Goal: Navigation & Orientation: Find specific page/section

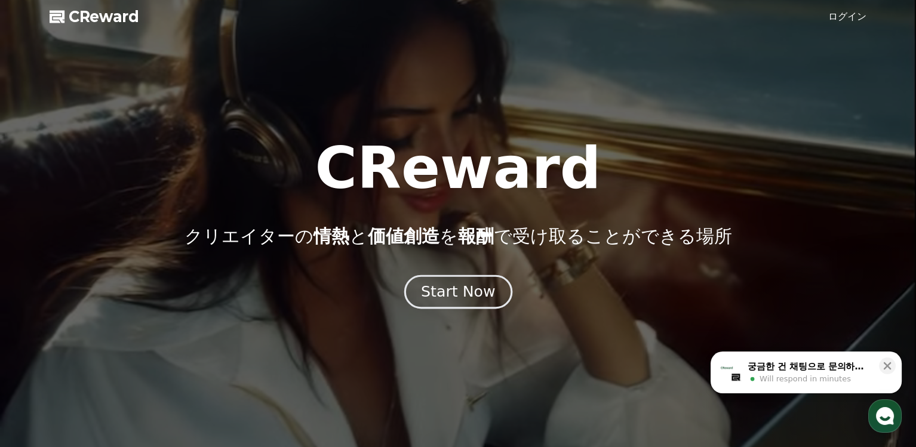
click at [470, 298] on div "Start Now" at bounding box center [458, 292] width 74 height 20
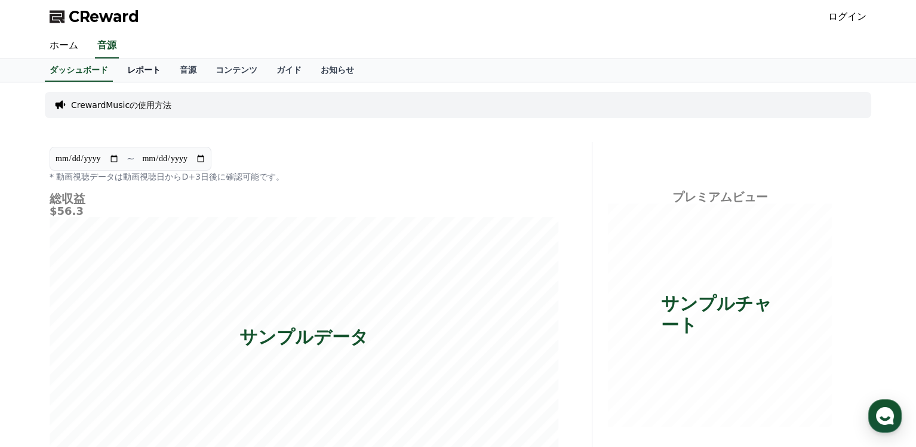
click at [130, 68] on link "レポート" at bounding box center [144, 70] width 53 height 23
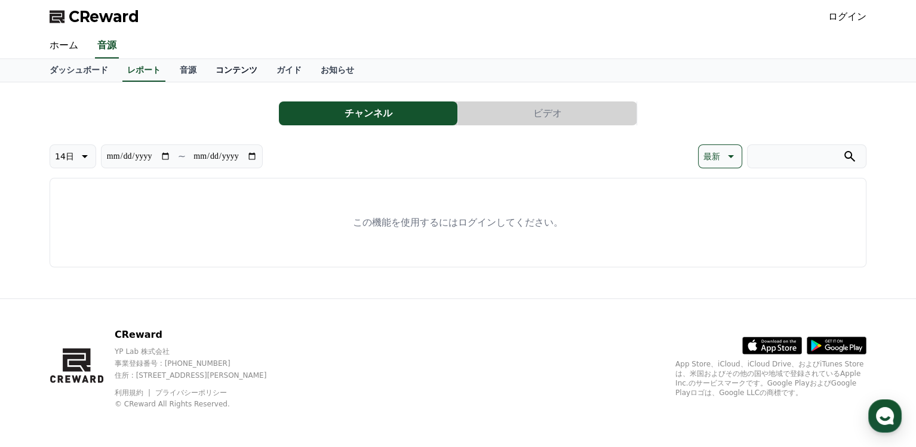
click at [214, 72] on link "コンテンツ" at bounding box center [236, 70] width 61 height 23
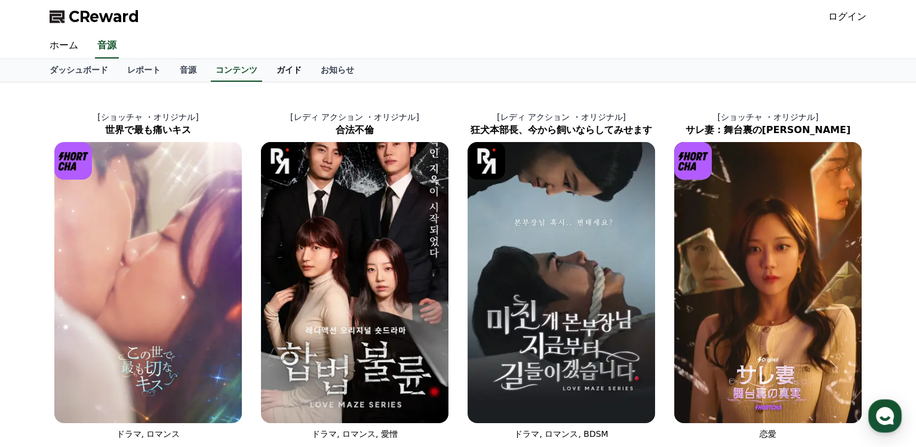
click at [267, 73] on link "ガイド" at bounding box center [289, 70] width 44 height 23
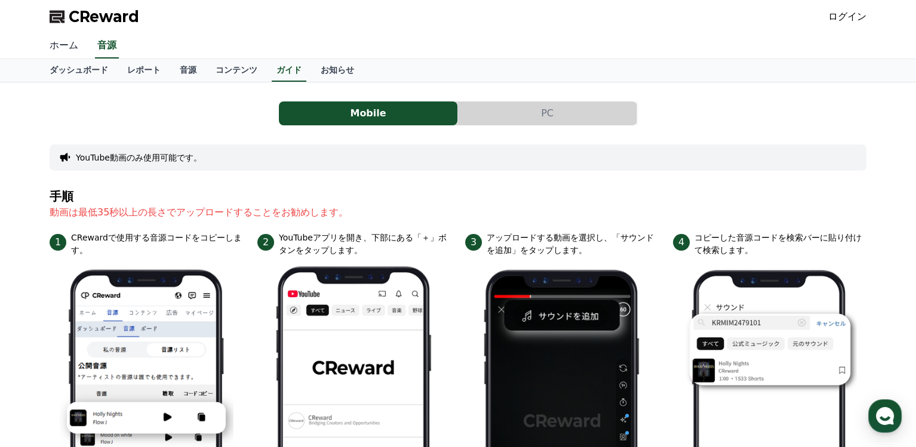
click at [65, 45] on link "ホーム" at bounding box center [64, 45] width 48 height 25
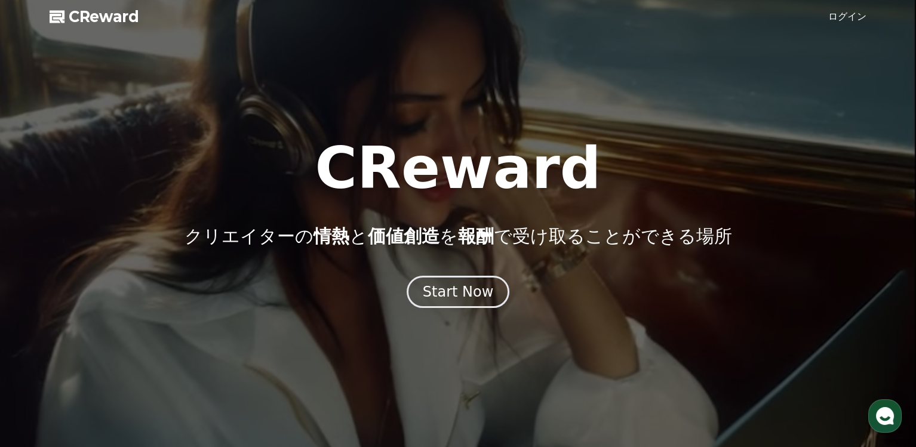
click at [109, 14] on span "CReward" at bounding box center [104, 16] width 70 height 19
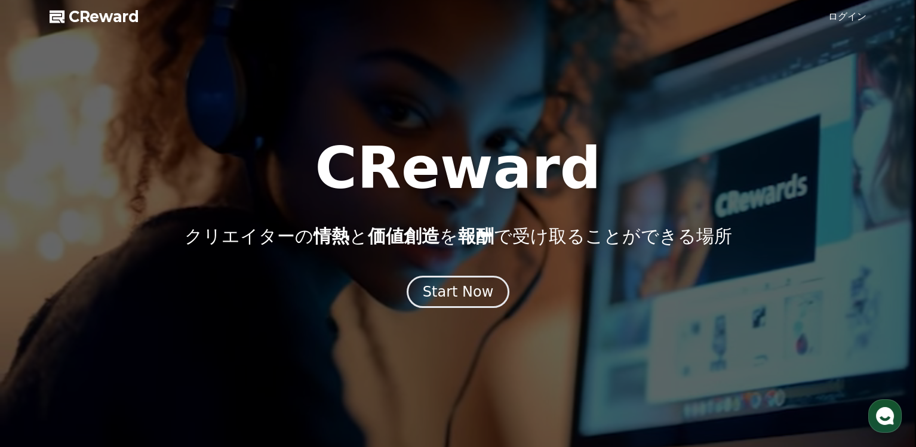
click at [890, 411] on use "button" at bounding box center [885, 416] width 18 height 18
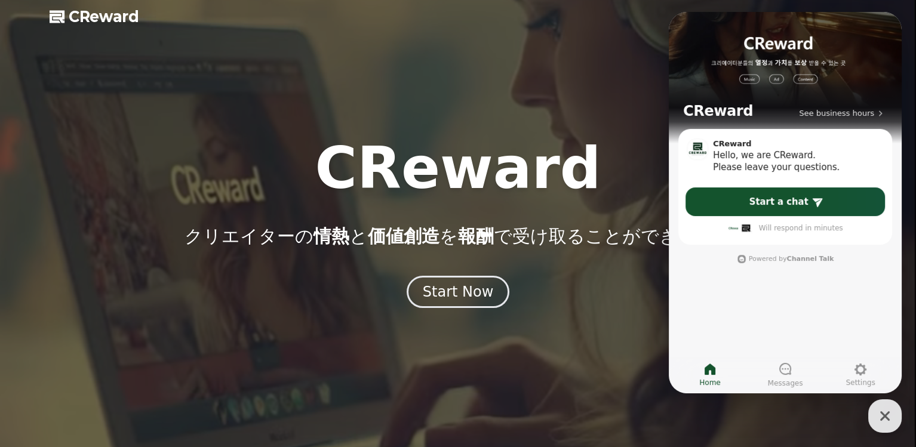
click at [568, 325] on div at bounding box center [458, 223] width 916 height 447
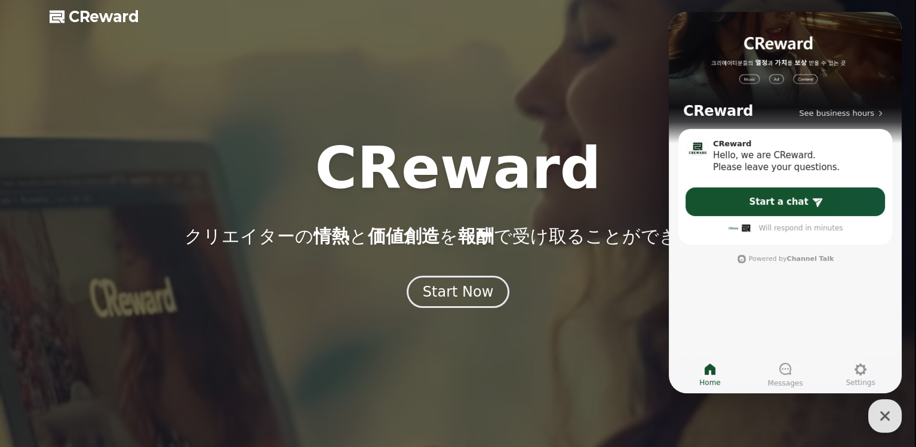
click at [552, 82] on div at bounding box center [458, 223] width 916 height 447
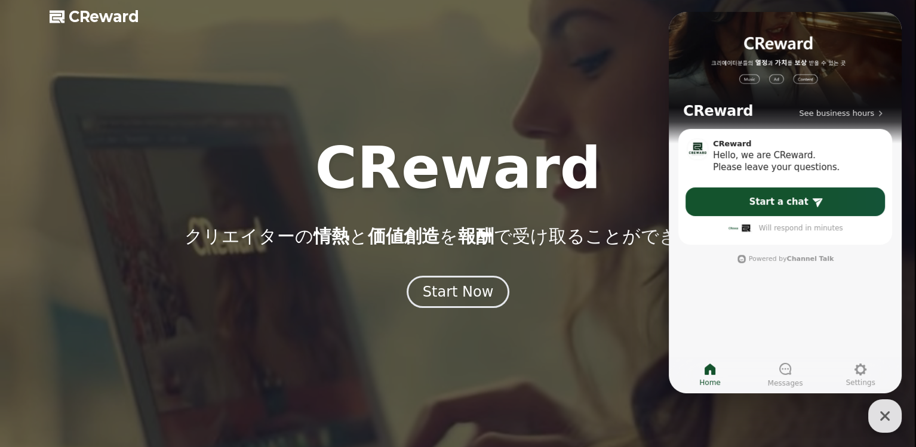
click at [883, 410] on icon "button" at bounding box center [884, 415] width 21 height 21
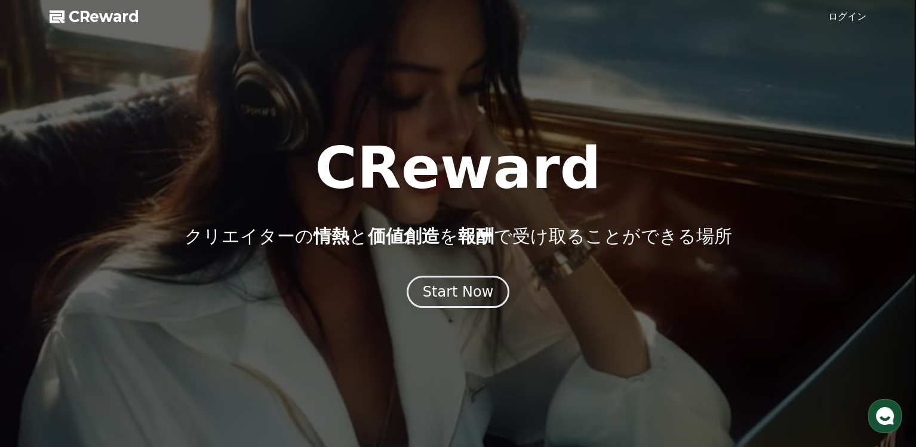
click at [853, 13] on link "ログイン" at bounding box center [847, 17] width 38 height 14
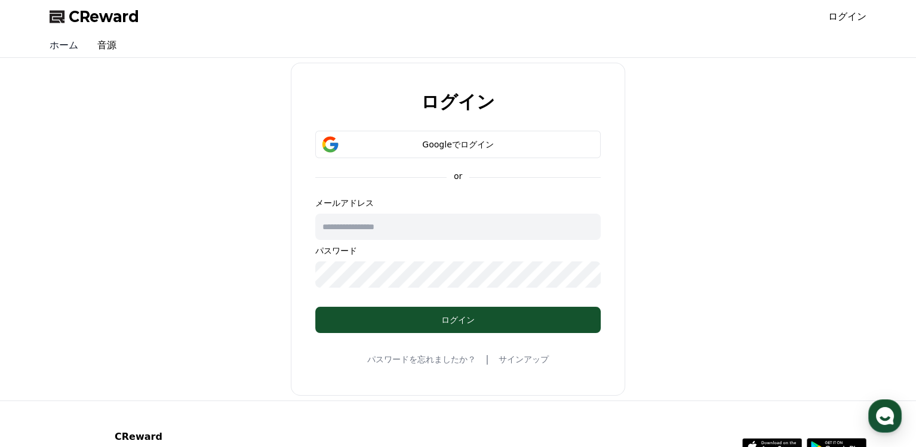
click at [64, 44] on link "ホーム" at bounding box center [64, 45] width 48 height 24
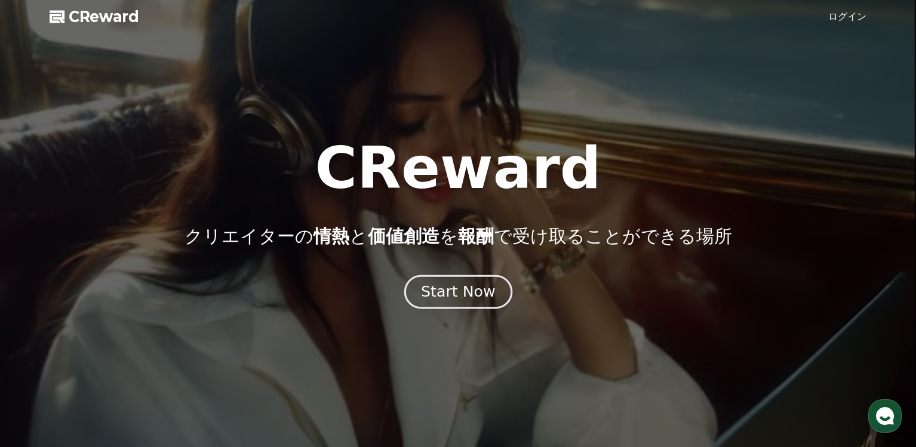
click at [461, 286] on div "Start Now" at bounding box center [458, 292] width 74 height 20
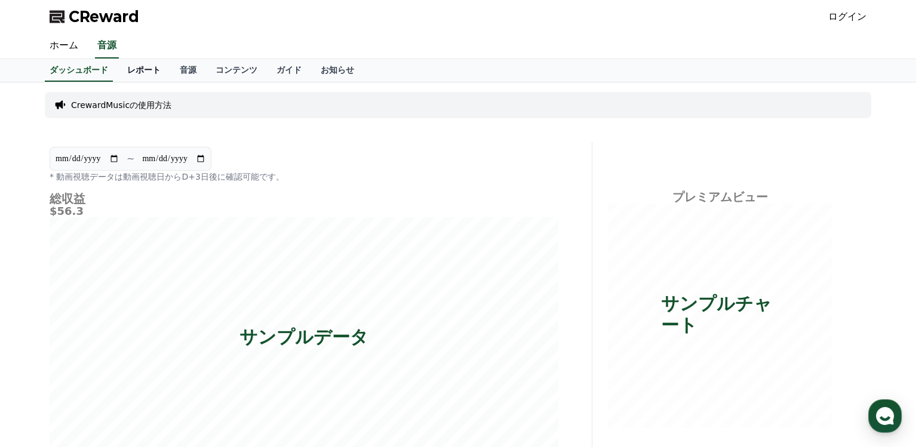
click at [118, 68] on link "レポート" at bounding box center [144, 70] width 53 height 23
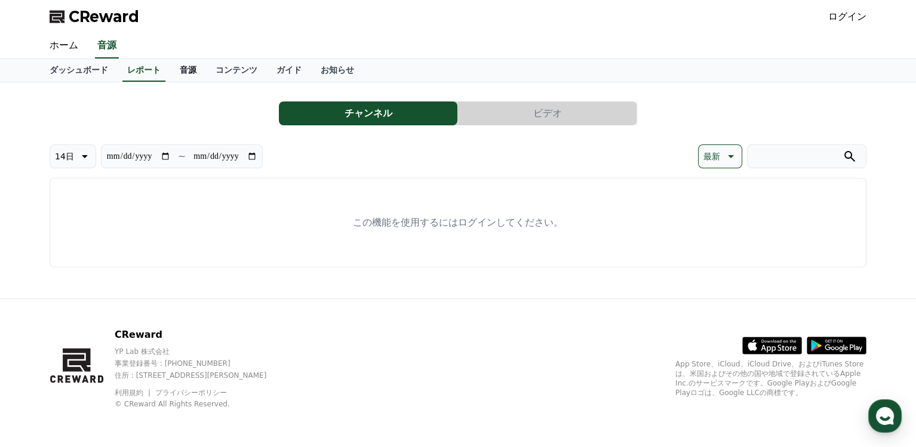
click at [170, 72] on link "音源" at bounding box center [188, 70] width 36 height 23
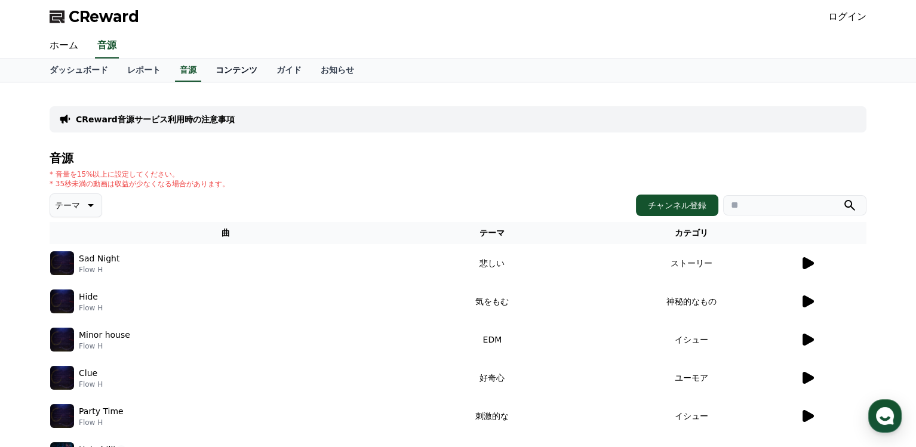
click at [211, 74] on link "コンテンツ" at bounding box center [236, 70] width 61 height 23
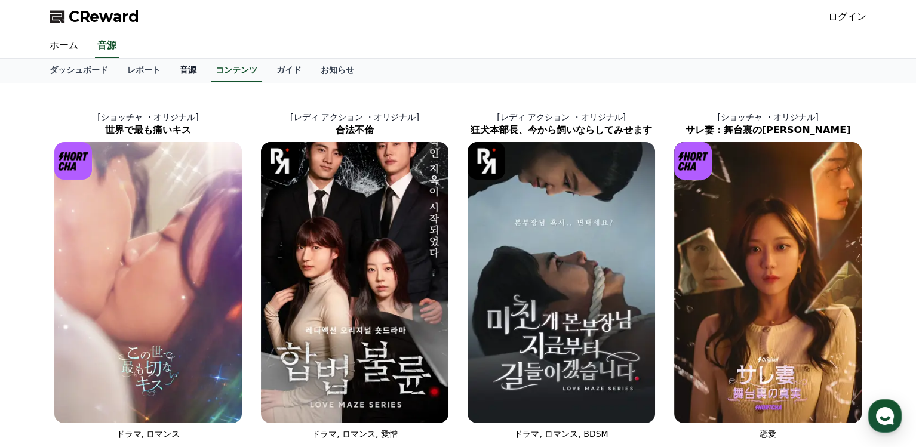
click at [171, 69] on link "音源" at bounding box center [188, 70] width 36 height 23
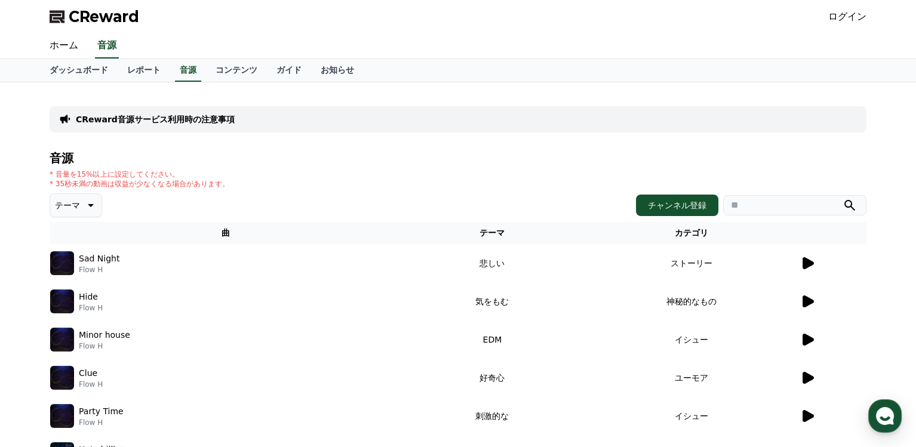
click at [811, 262] on icon at bounding box center [807, 263] width 11 height 12
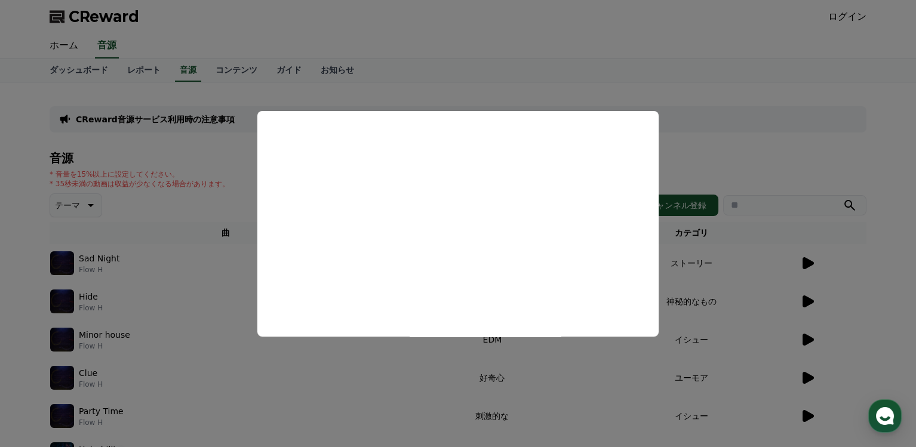
click at [803, 156] on button "close modal" at bounding box center [458, 223] width 916 height 447
